Goal: Task Accomplishment & Management: Manage account settings

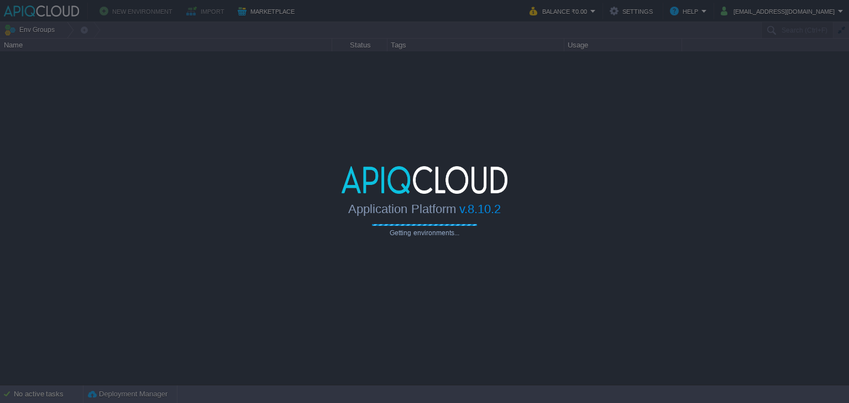
type input "Search (Ctrl+F)"
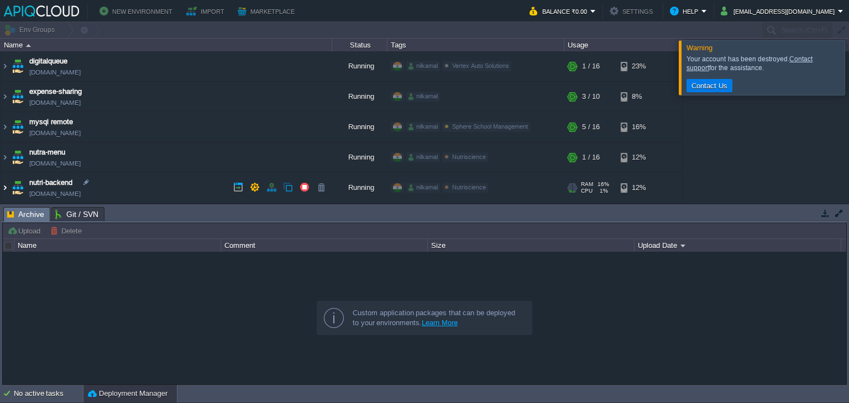
click at [7, 186] on img at bounding box center [5, 188] width 9 height 30
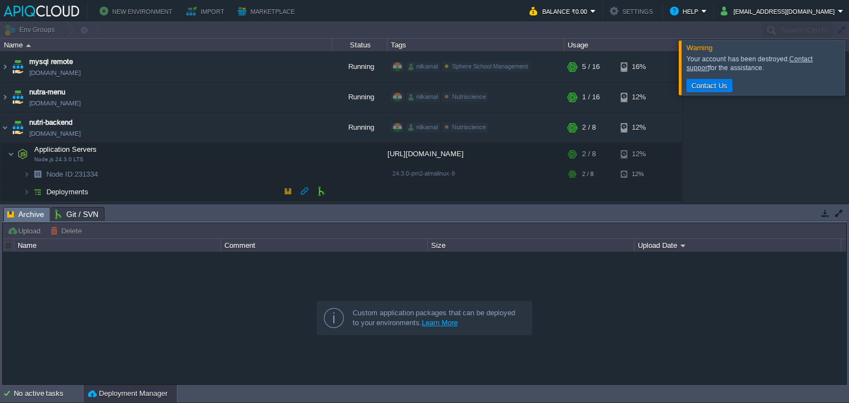
scroll to position [69, 0]
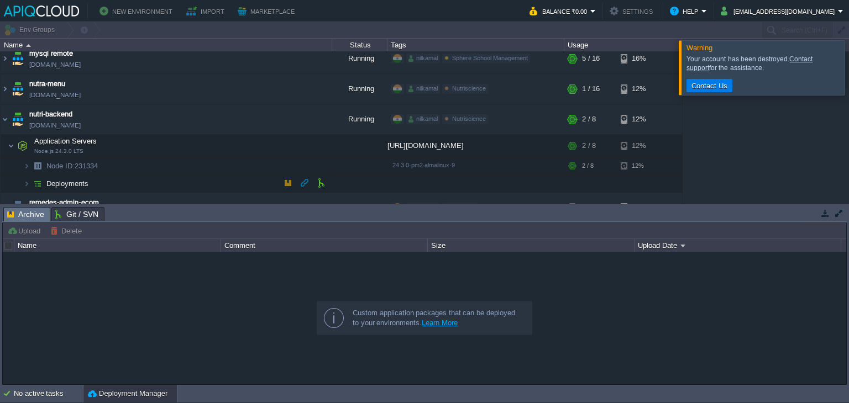
click at [179, 181] on td "Deployments" at bounding box center [167, 184] width 332 height 18
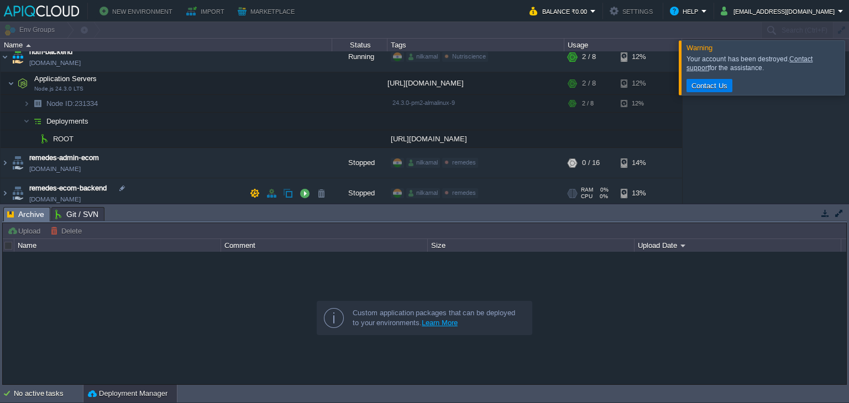
scroll to position [135, 0]
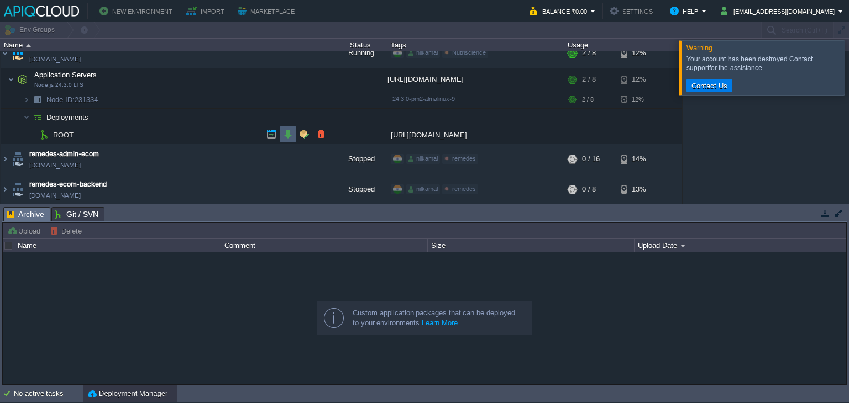
click at [286, 128] on td at bounding box center [288, 134] width 17 height 17
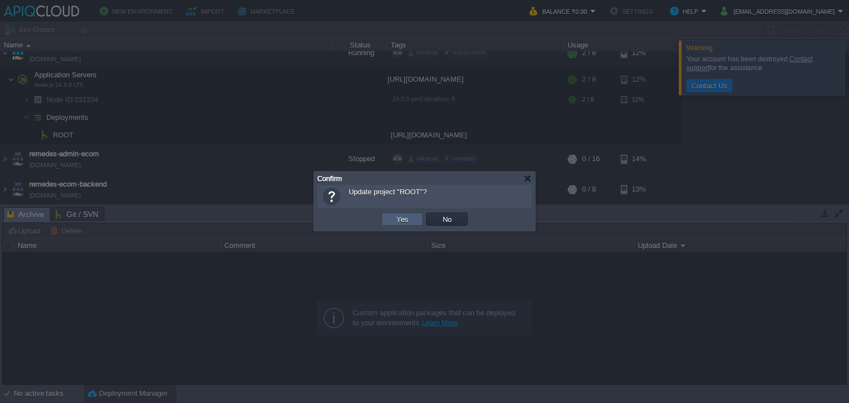
click at [400, 219] on button "Yes" at bounding box center [402, 219] width 19 height 10
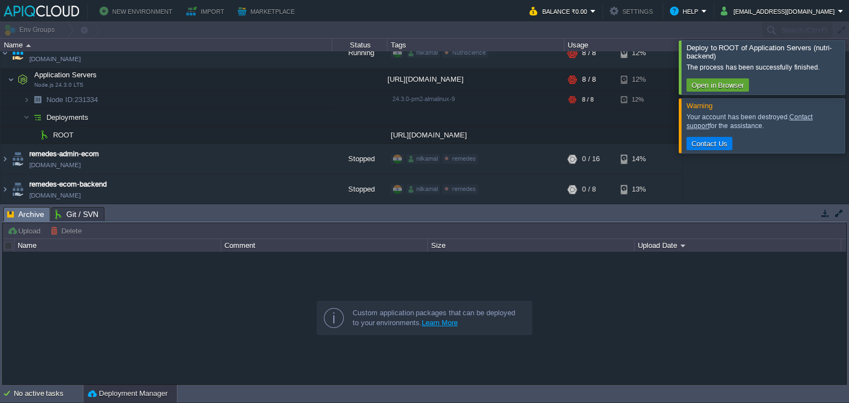
click at [848, 70] on div at bounding box center [862, 67] width 0 height 54
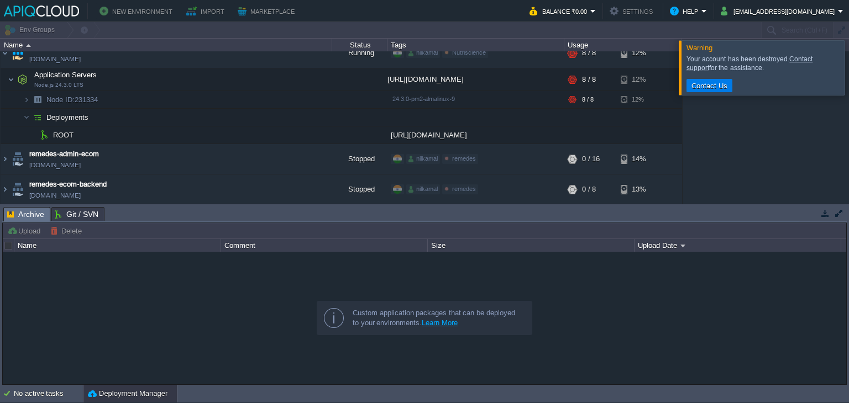
click at [848, 70] on div at bounding box center [862, 67] width 0 height 54
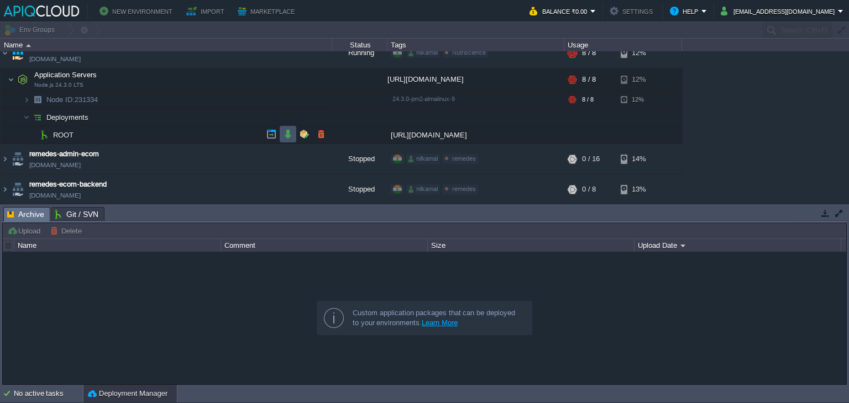
click at [288, 132] on button "button" at bounding box center [288, 134] width 10 height 10
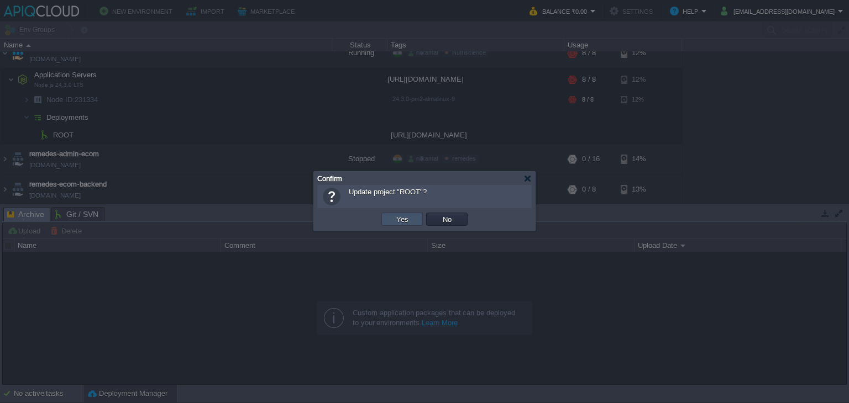
click at [402, 222] on button "Yes" at bounding box center [402, 219] width 19 height 10
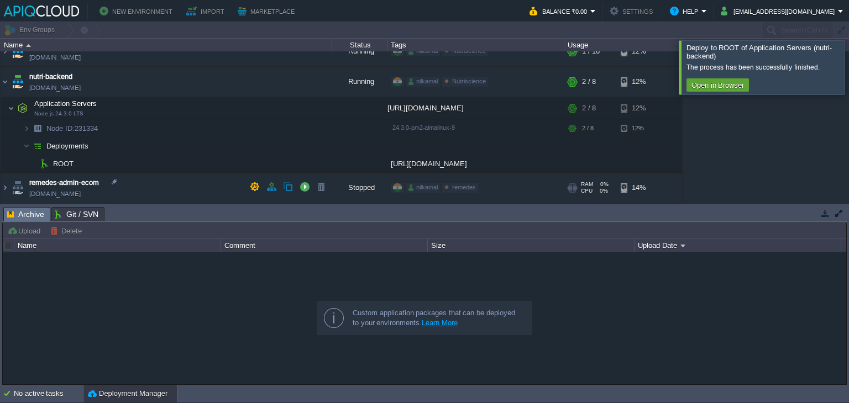
scroll to position [104, 0]
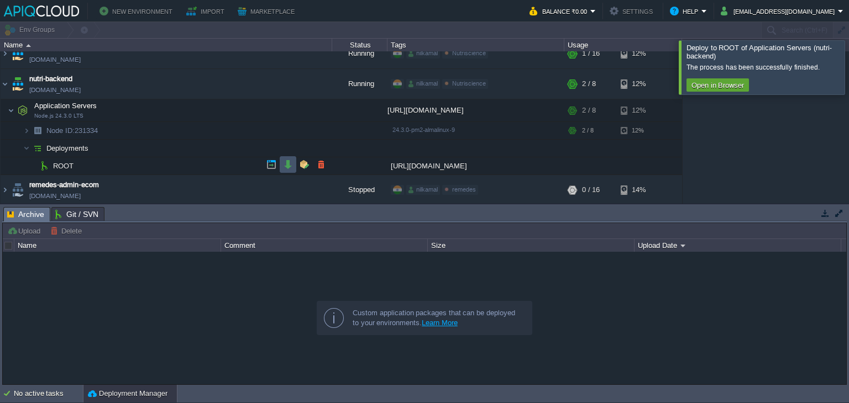
click at [284, 166] on button "button" at bounding box center [288, 165] width 10 height 10
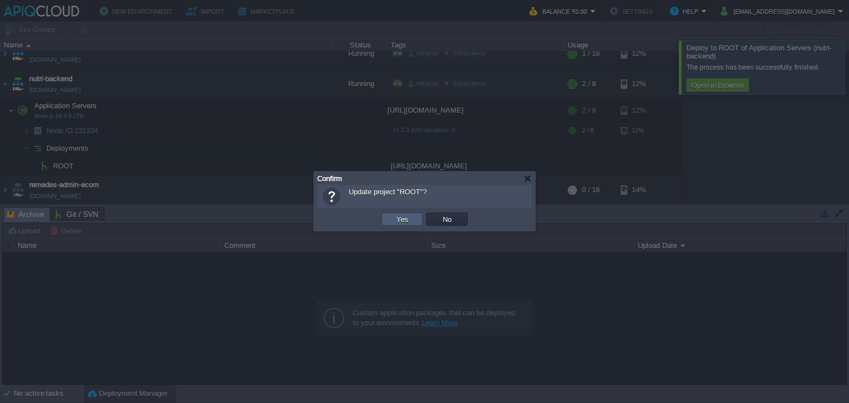
click at [396, 219] on button "Yes" at bounding box center [402, 219] width 19 height 10
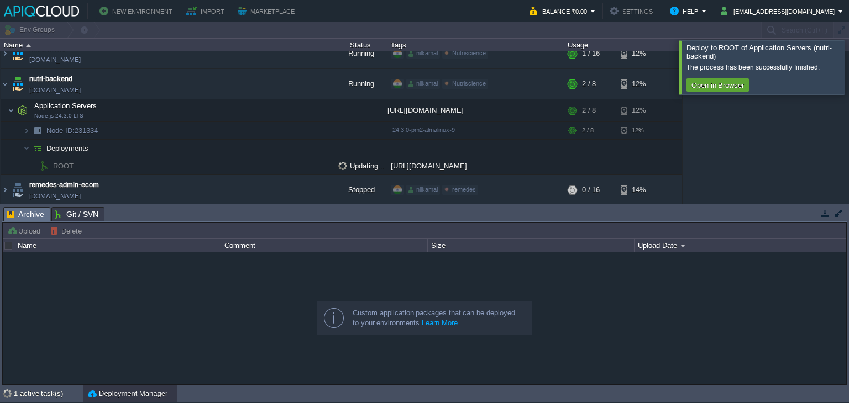
click at [848, 76] on div at bounding box center [862, 67] width 0 height 54
click at [848, 69] on div at bounding box center [862, 67] width 0 height 54
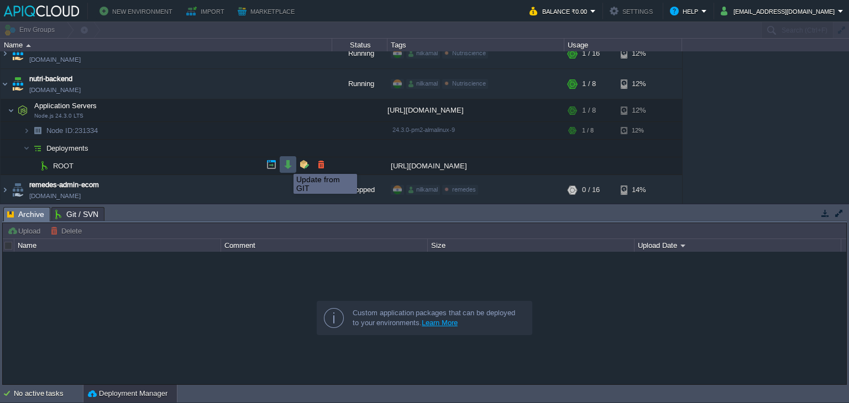
click at [285, 164] on button "button" at bounding box center [288, 165] width 10 height 10
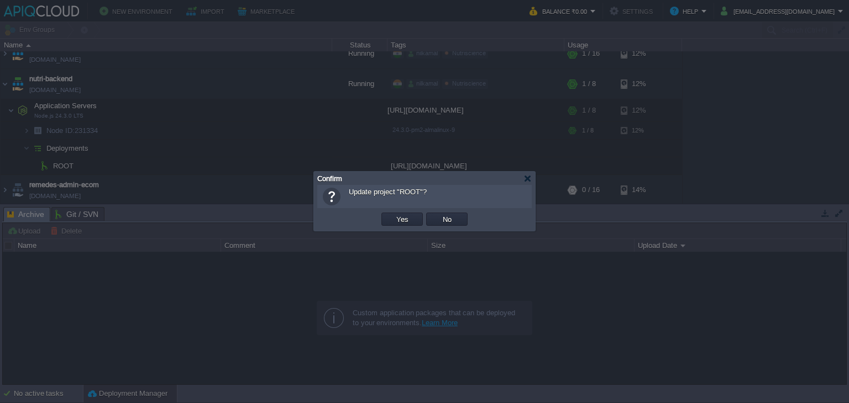
click at [393, 214] on button "Yes" at bounding box center [402, 219] width 19 height 10
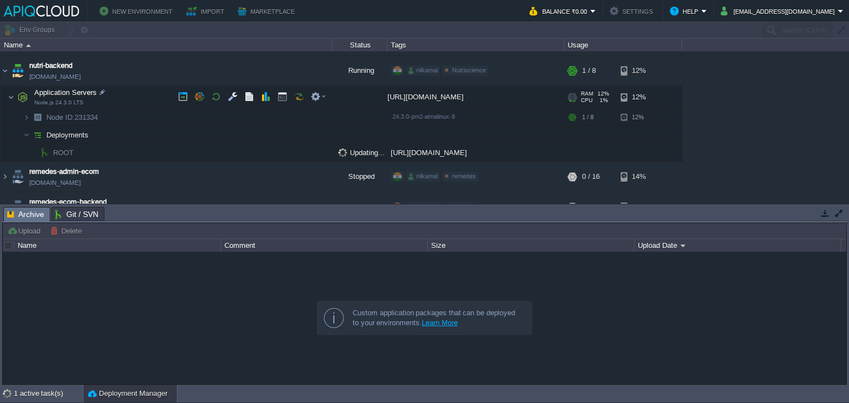
scroll to position [130, 0]
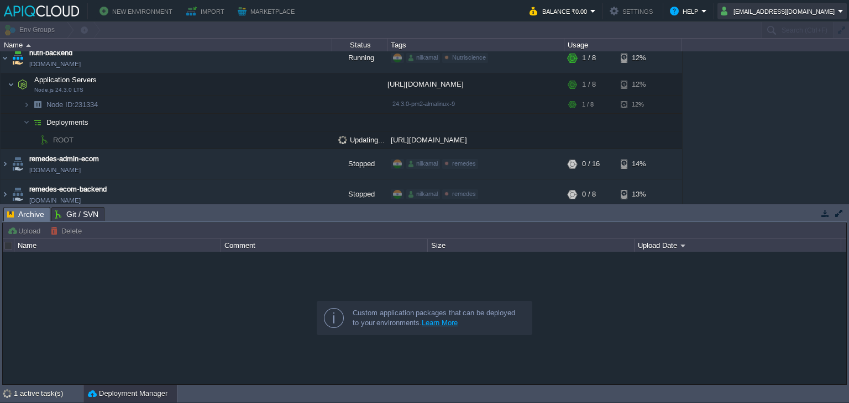
click at [767, 15] on button "[EMAIL_ADDRESS][DOMAIN_NAME]" at bounding box center [779, 10] width 117 height 13
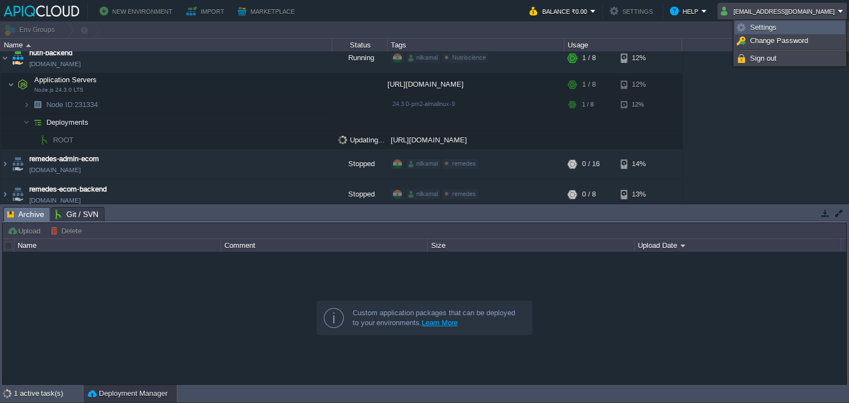
click at [758, 29] on span "Settings" at bounding box center [763, 27] width 27 height 8
